Goal: Task Accomplishment & Management: Complete application form

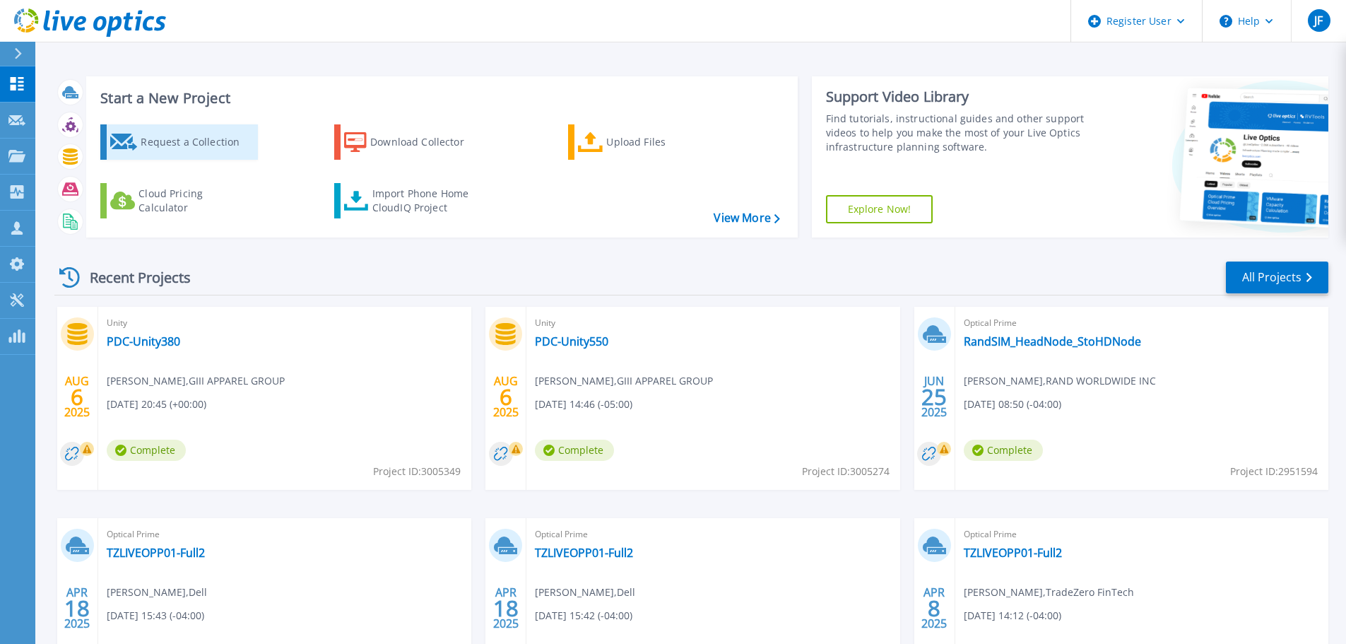
click at [217, 136] on div "Request a Collection" at bounding box center [197, 142] width 113 height 28
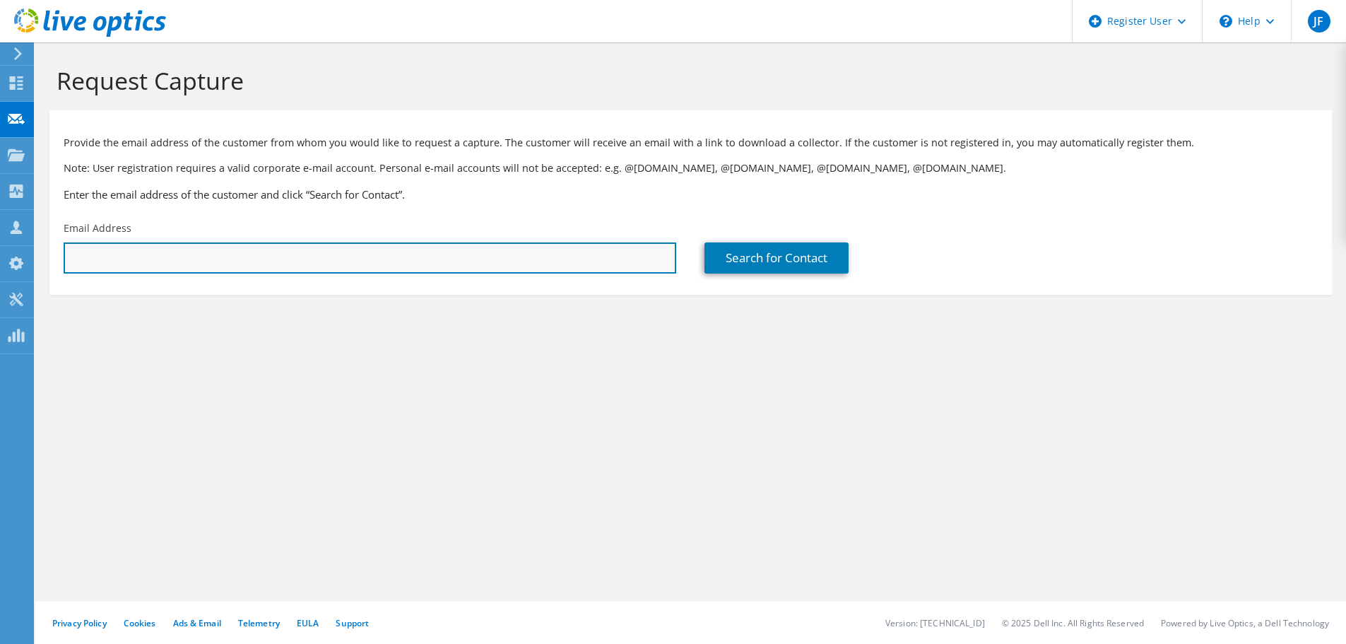
click at [509, 259] on input "text" at bounding box center [370, 257] width 613 height 31
type input "kevin.loeffler@g-iii.com"
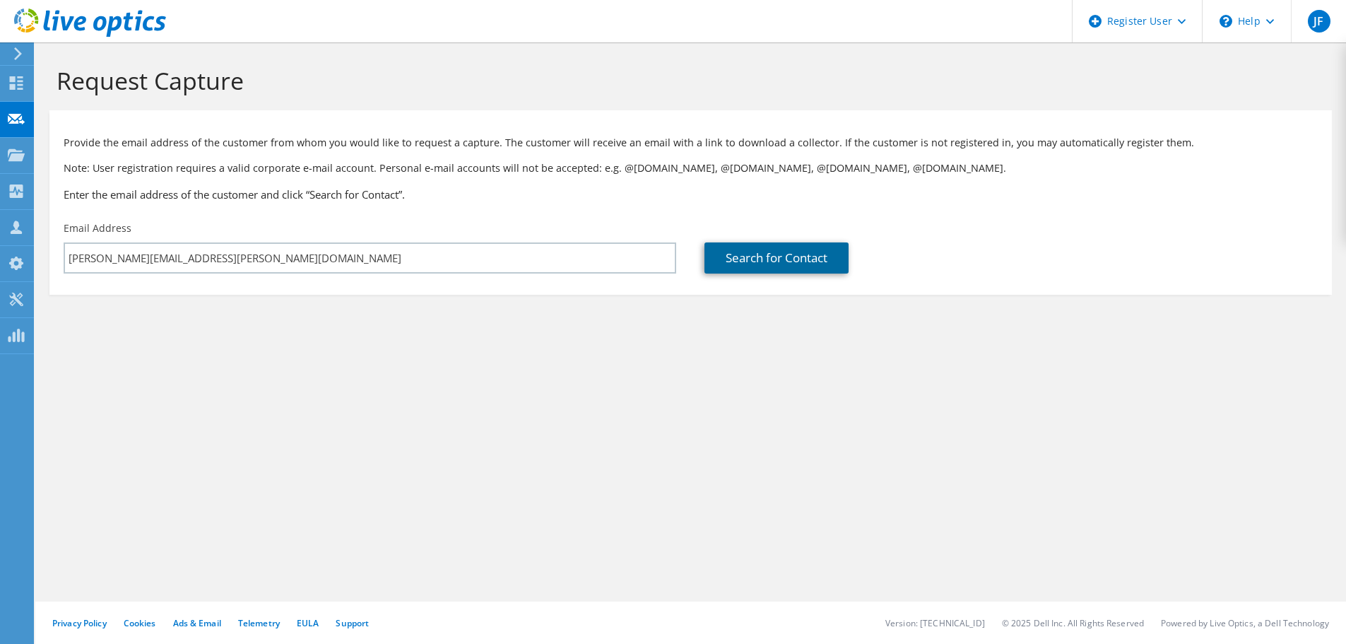
click at [758, 263] on link "Search for Contact" at bounding box center [776, 257] width 144 height 31
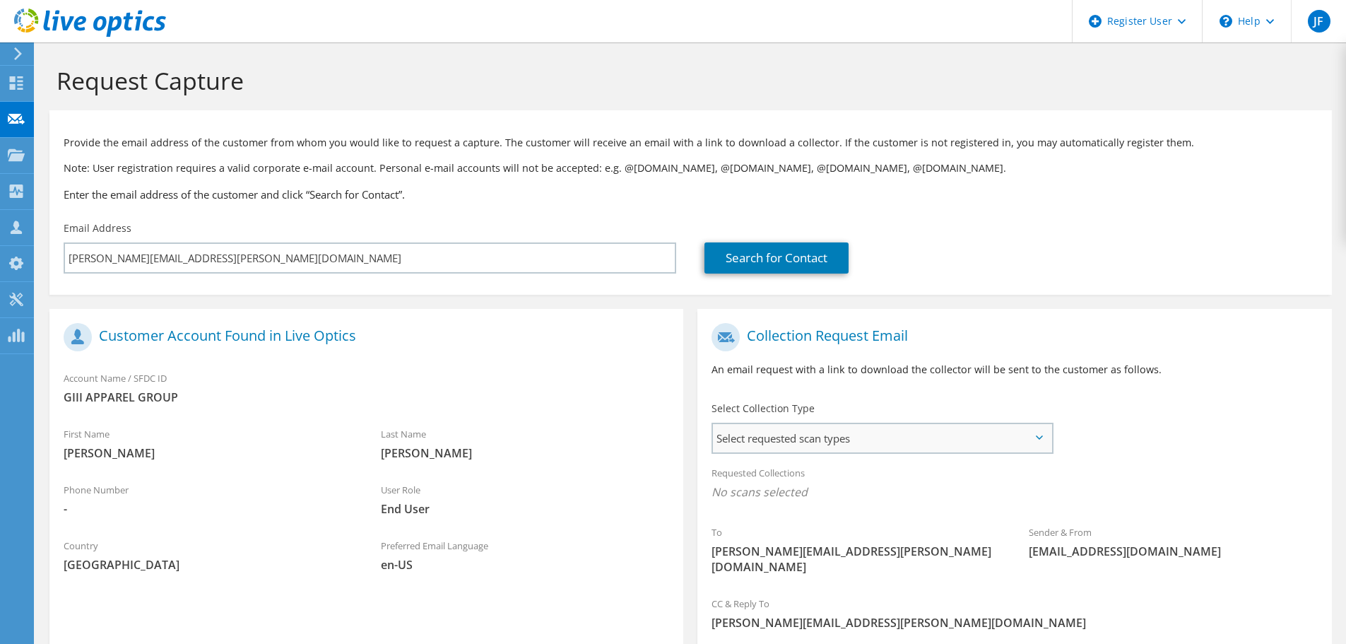
click at [816, 437] on span "Select requested scan types" at bounding box center [882, 438] width 338 height 28
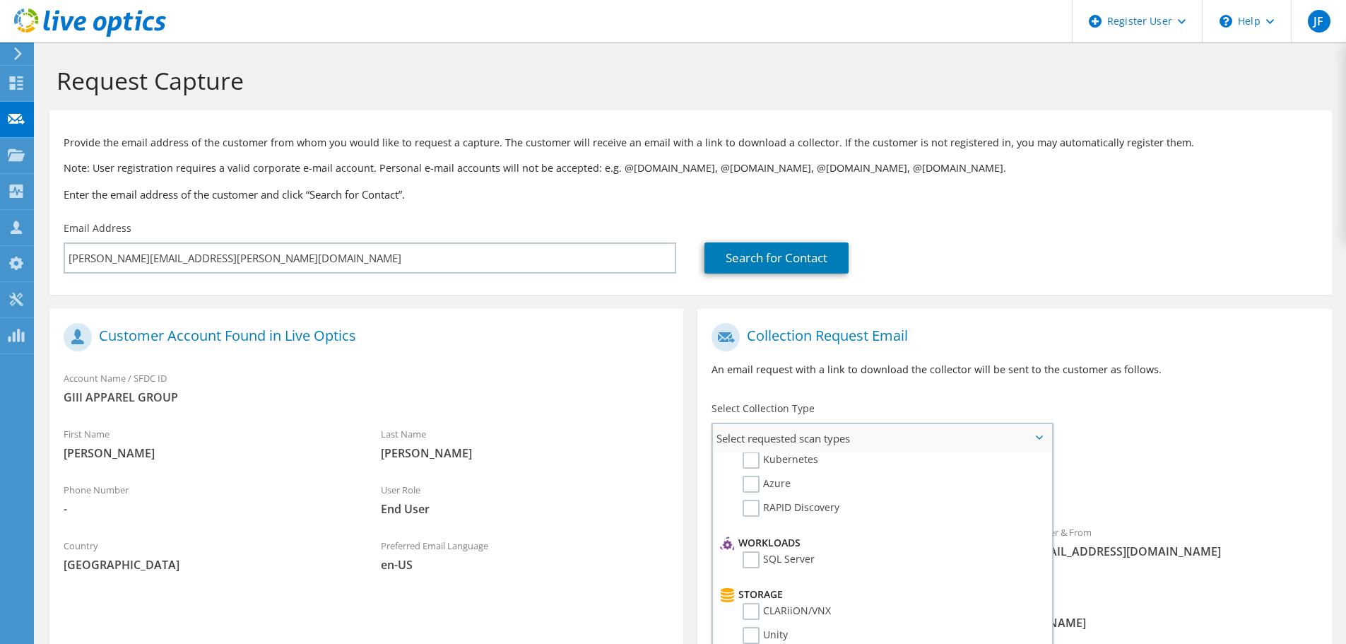
scroll to position [141, 0]
click at [757, 603] on label "Unity" at bounding box center [765, 611] width 45 height 17
click at [0, 0] on input "Unity" at bounding box center [0, 0] width 0 height 0
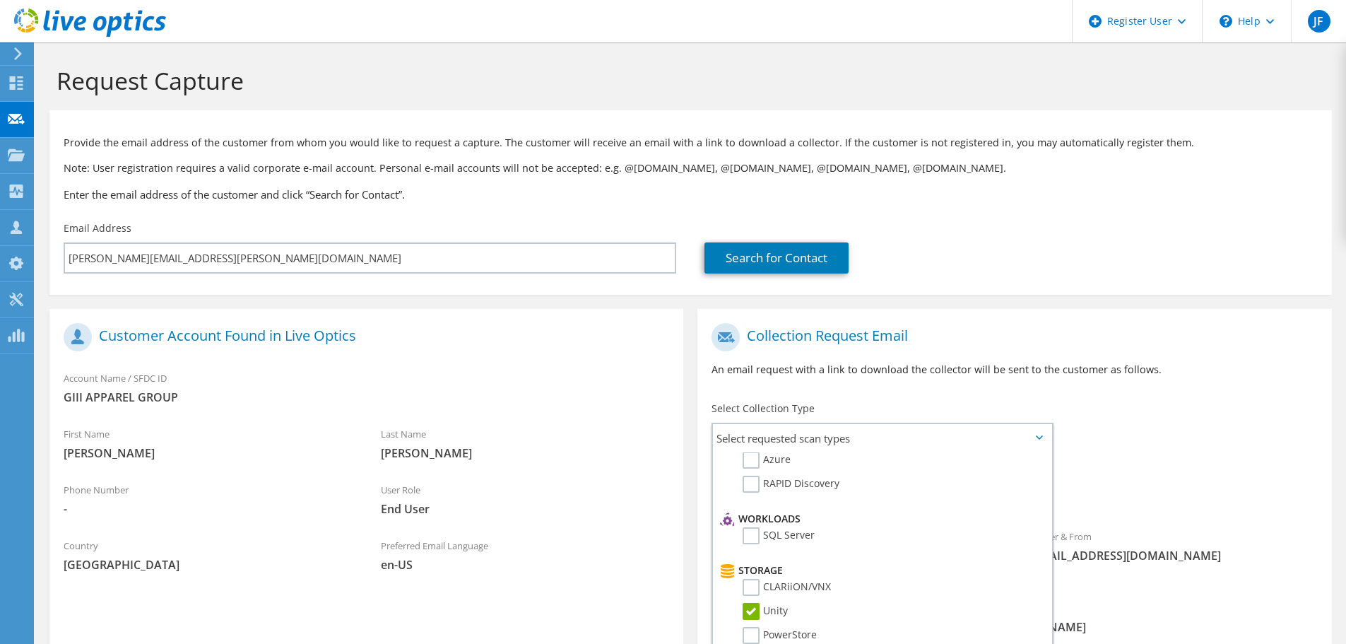
click at [1235, 500] on span "Unity" at bounding box center [1014, 495] width 606 height 23
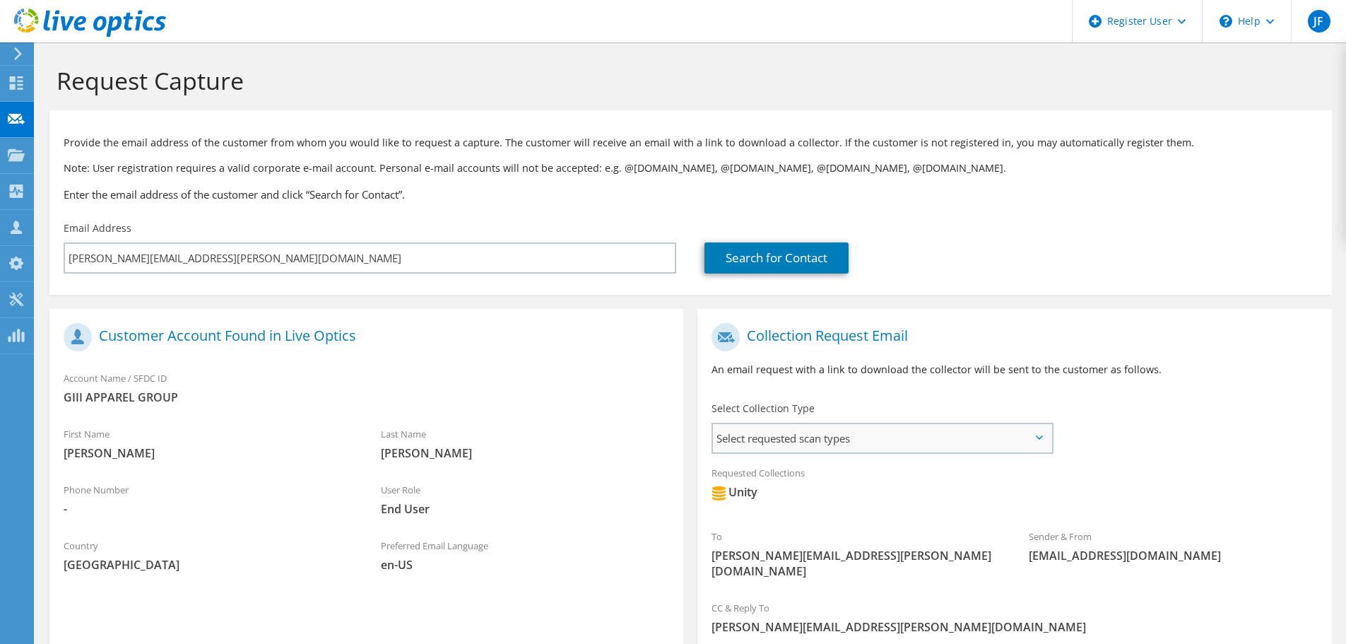
click at [897, 442] on span "Select requested scan types" at bounding box center [882, 438] width 338 height 28
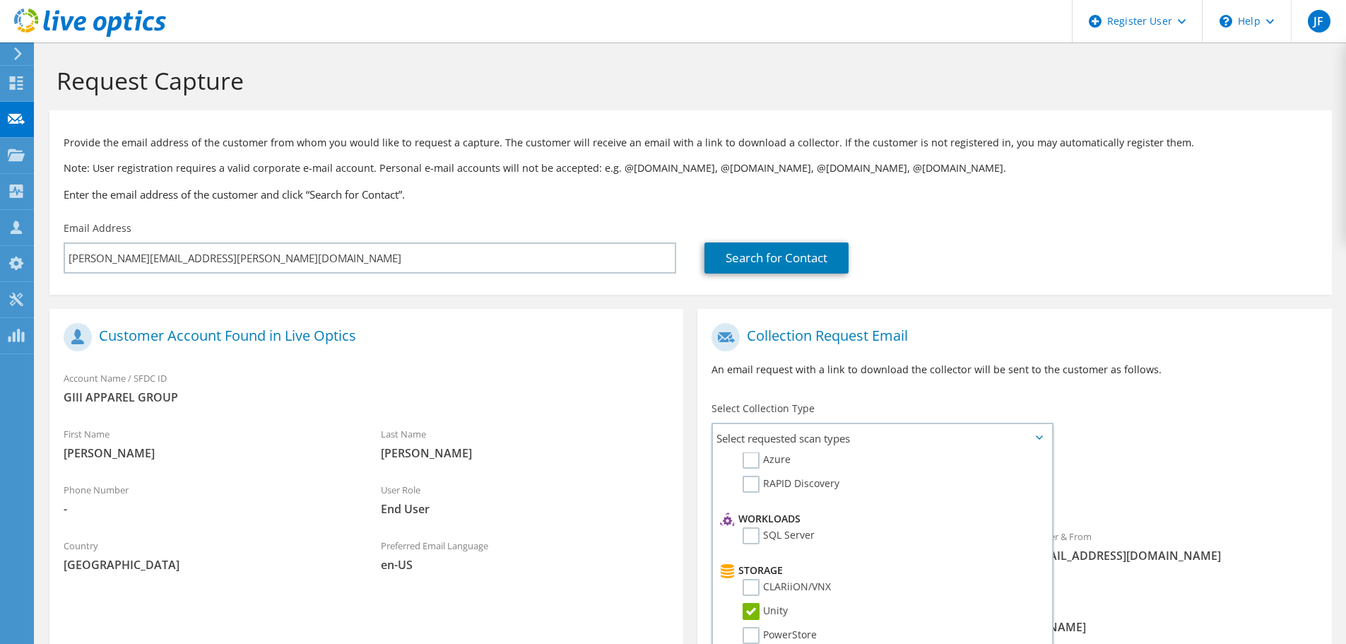
click at [1208, 439] on div "To kevin.loeffler@g-iii.com Sender & From liveoptics@liveoptics.com" at bounding box center [1014, 454] width 634 height 277
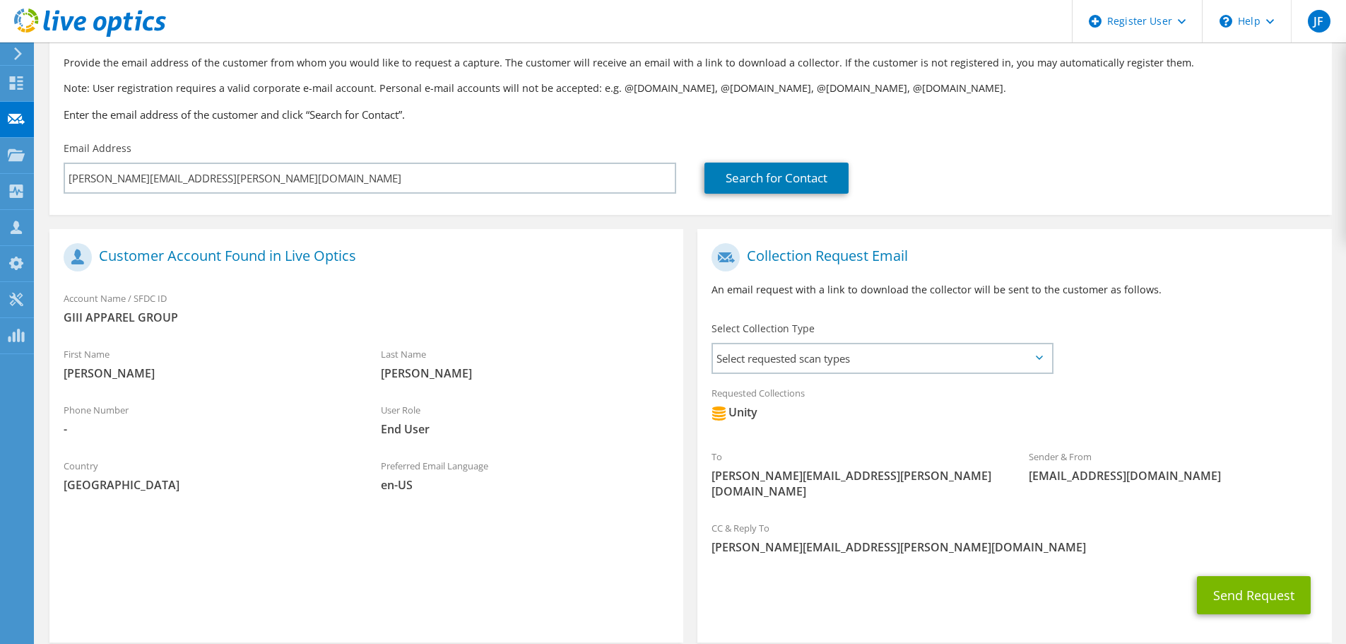
scroll to position [134, 0]
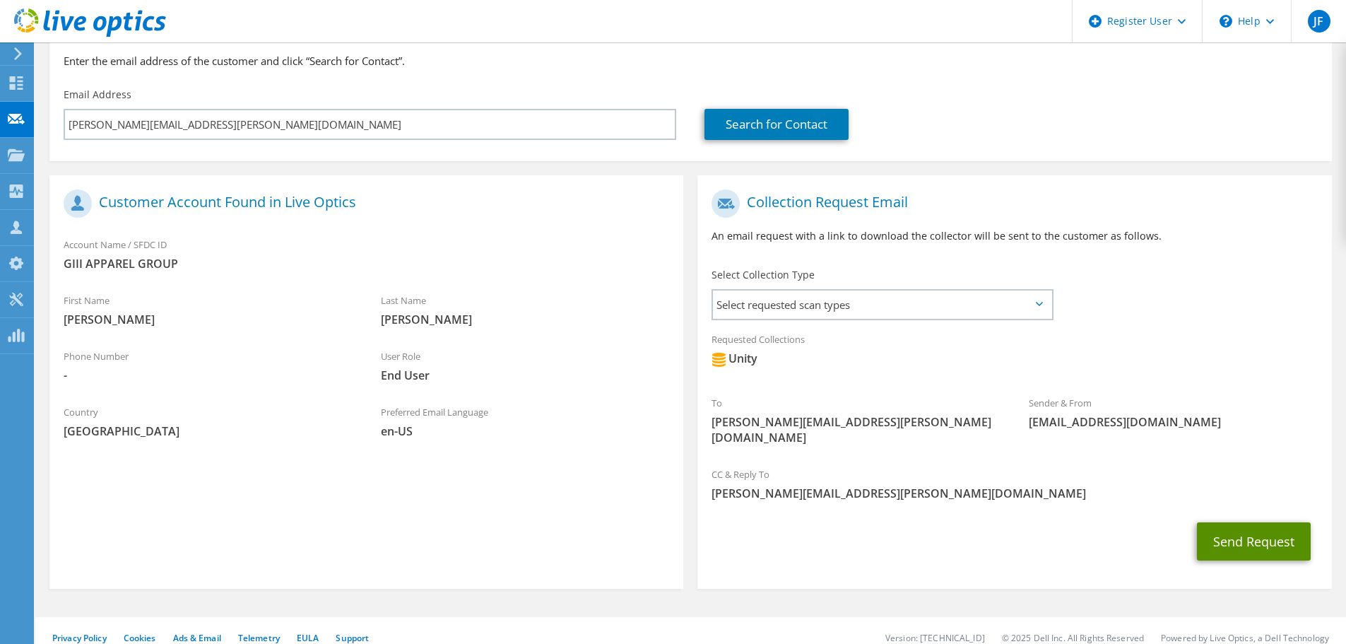
click at [1232, 524] on button "Send Request" at bounding box center [1254, 541] width 114 height 38
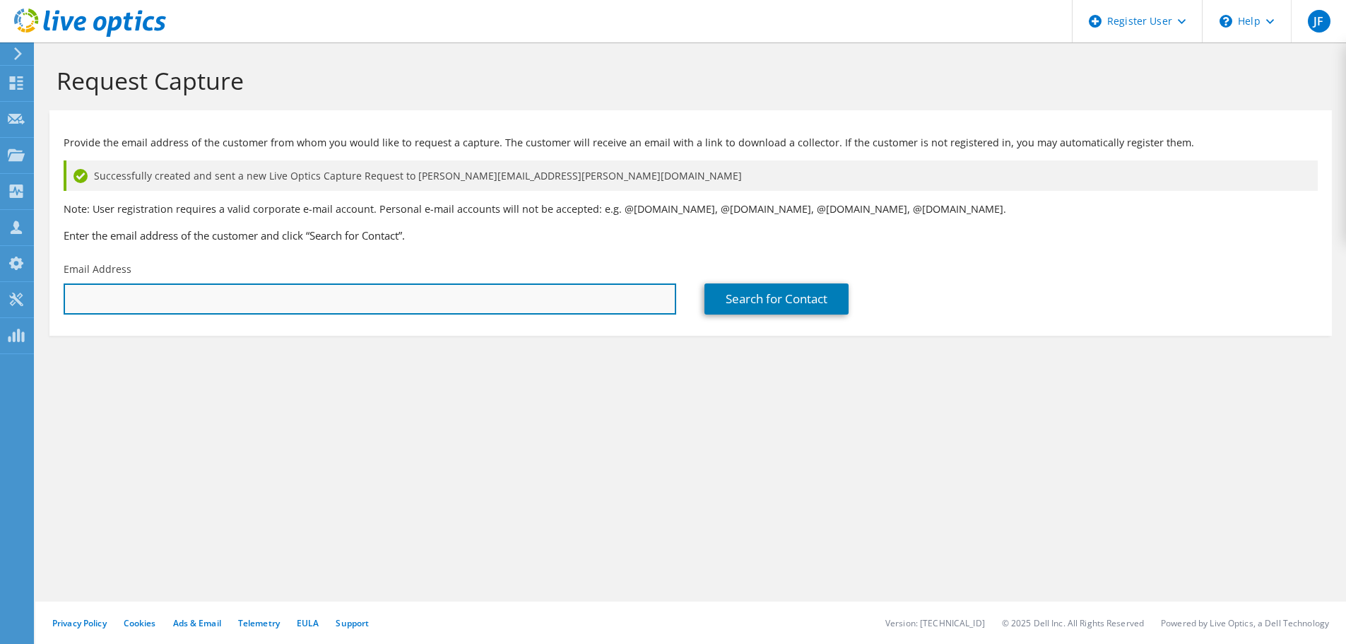
click at [295, 307] on input "text" at bounding box center [370, 298] width 613 height 31
type input "luis.bautista@g-iii.com"
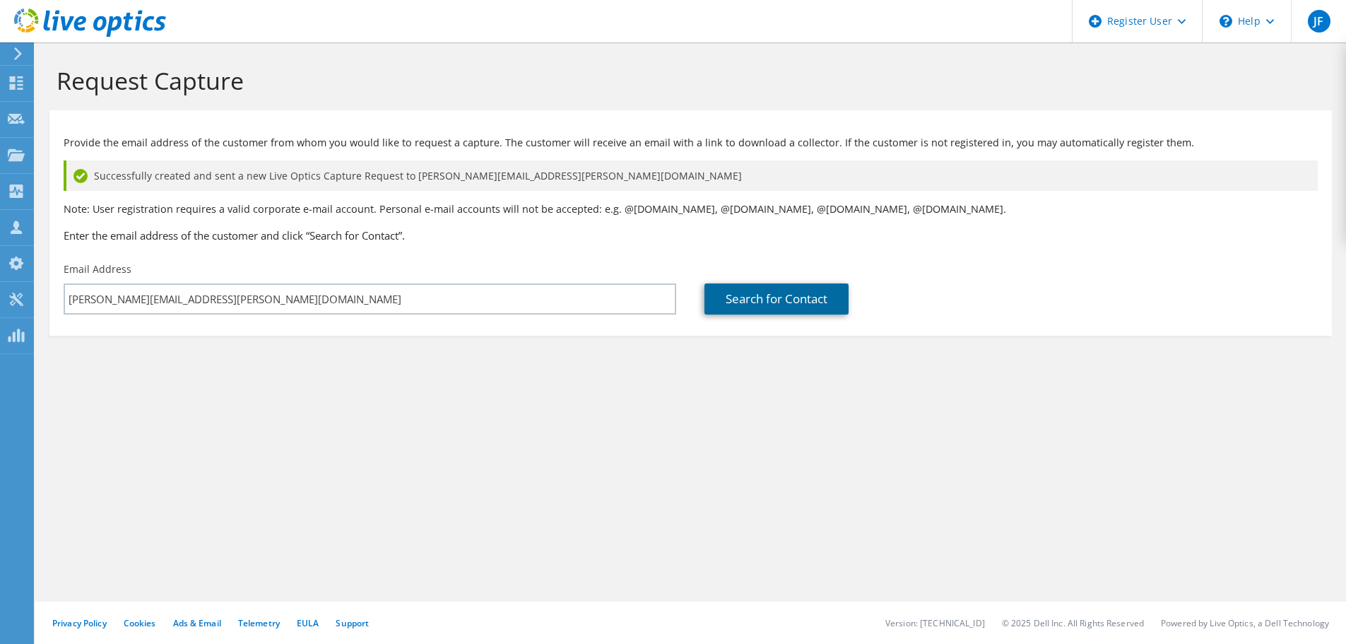
click at [751, 307] on link "Search for Contact" at bounding box center [776, 298] width 144 height 31
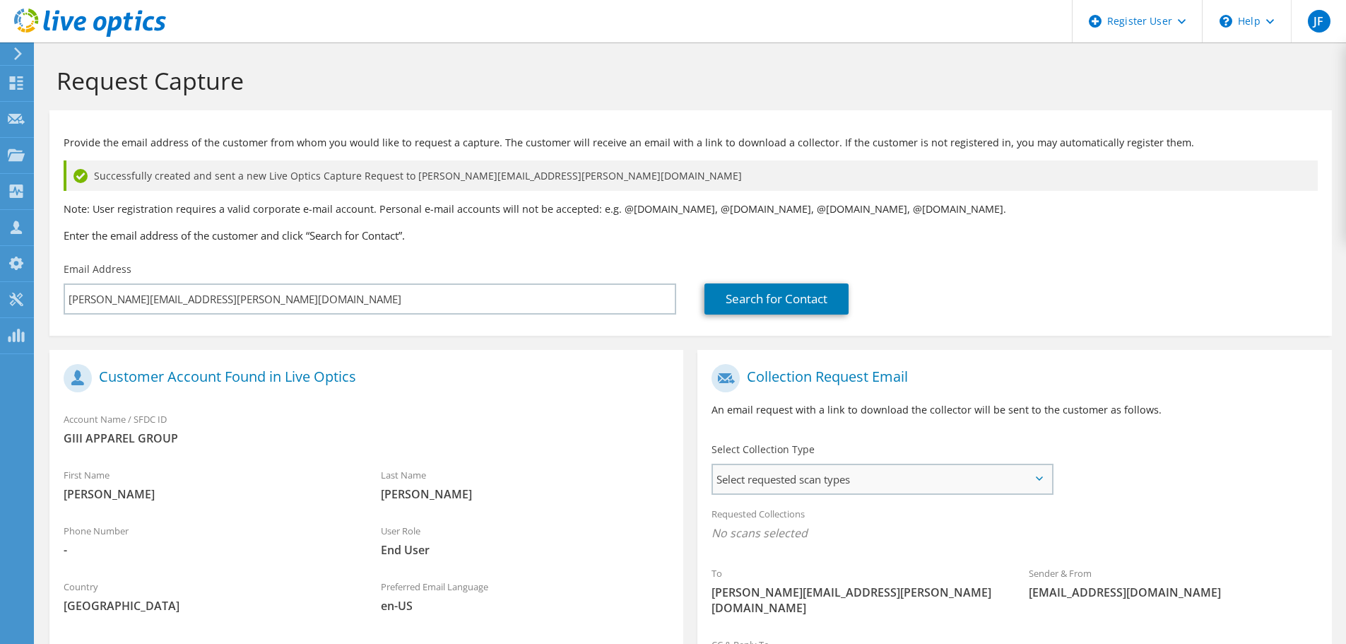
click at [833, 490] on span "Select requested scan types" at bounding box center [882, 479] width 338 height 28
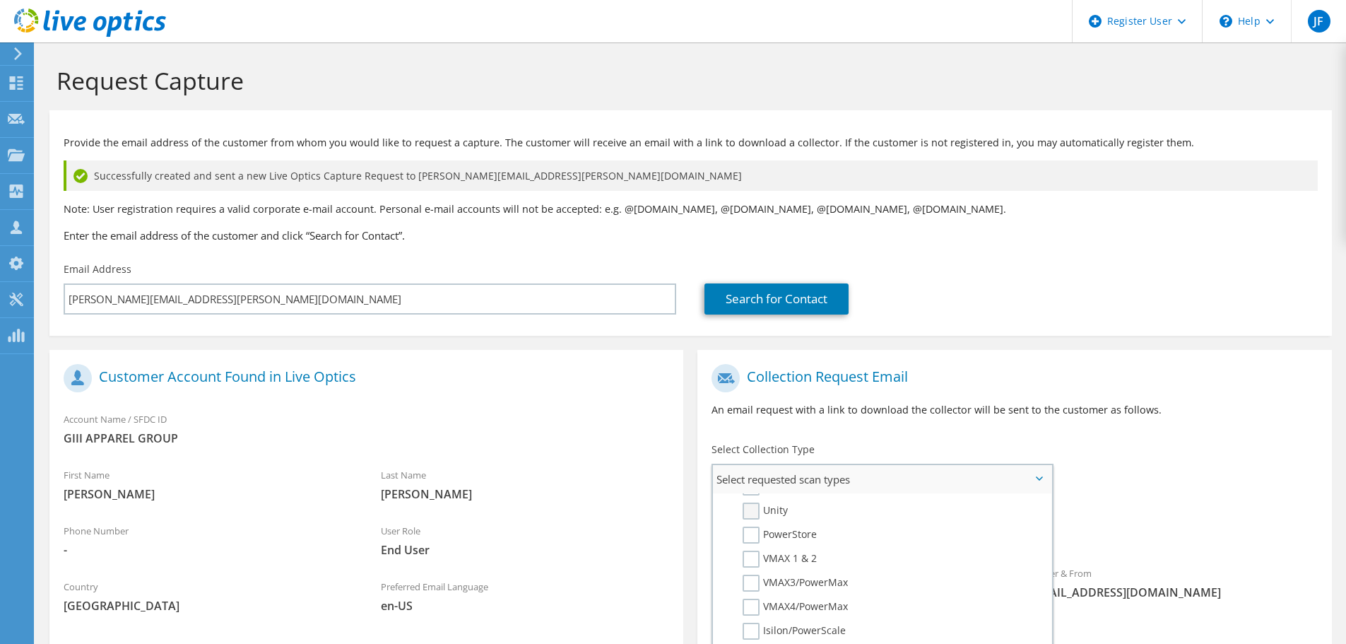
click at [747, 502] on label "Unity" at bounding box center [765, 510] width 45 height 17
click at [0, 0] on input "Unity" at bounding box center [0, 0] width 0 height 0
click at [1218, 488] on div "To luis.bautista@g-iii.com Sender & From liveoptics@liveoptics.com" at bounding box center [1014, 495] width 634 height 277
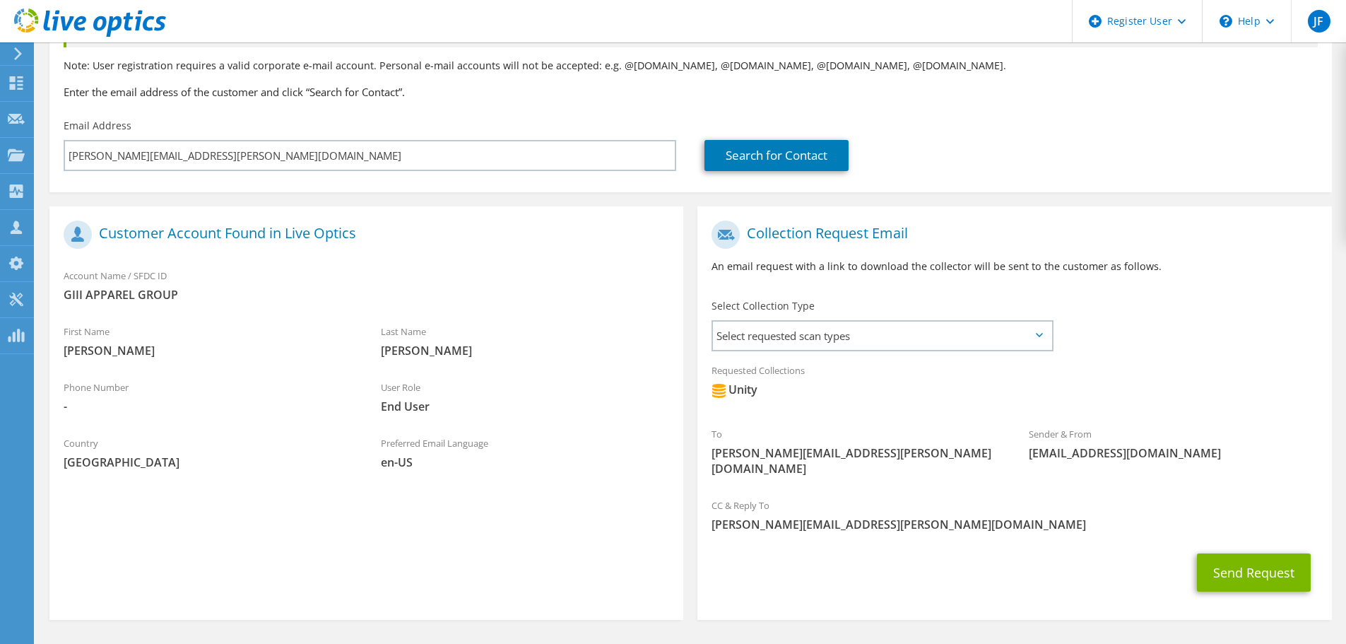
scroll to position [175, 0]
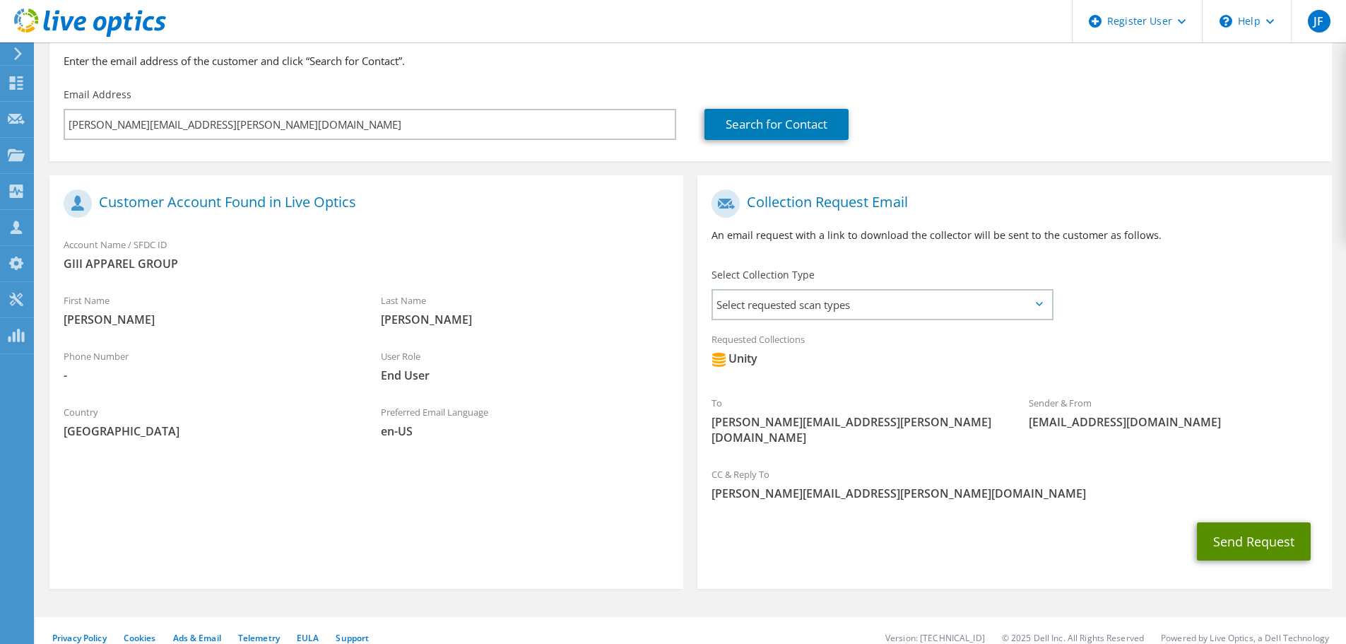
click at [1278, 543] on button "Send Request" at bounding box center [1254, 541] width 114 height 38
